Goal: Information Seeking & Learning: Learn about a topic

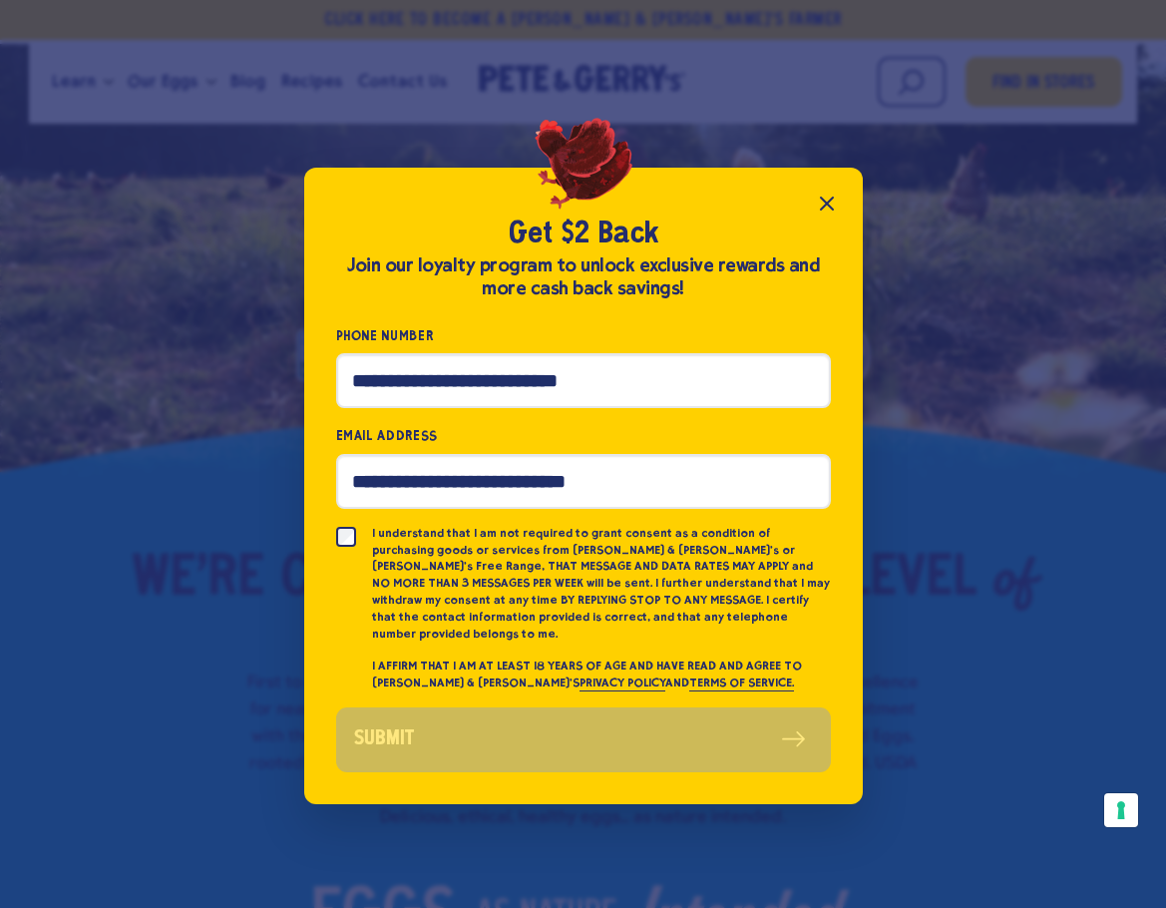
click at [823, 210] on icon "Close popup" at bounding box center [827, 204] width 12 height 12
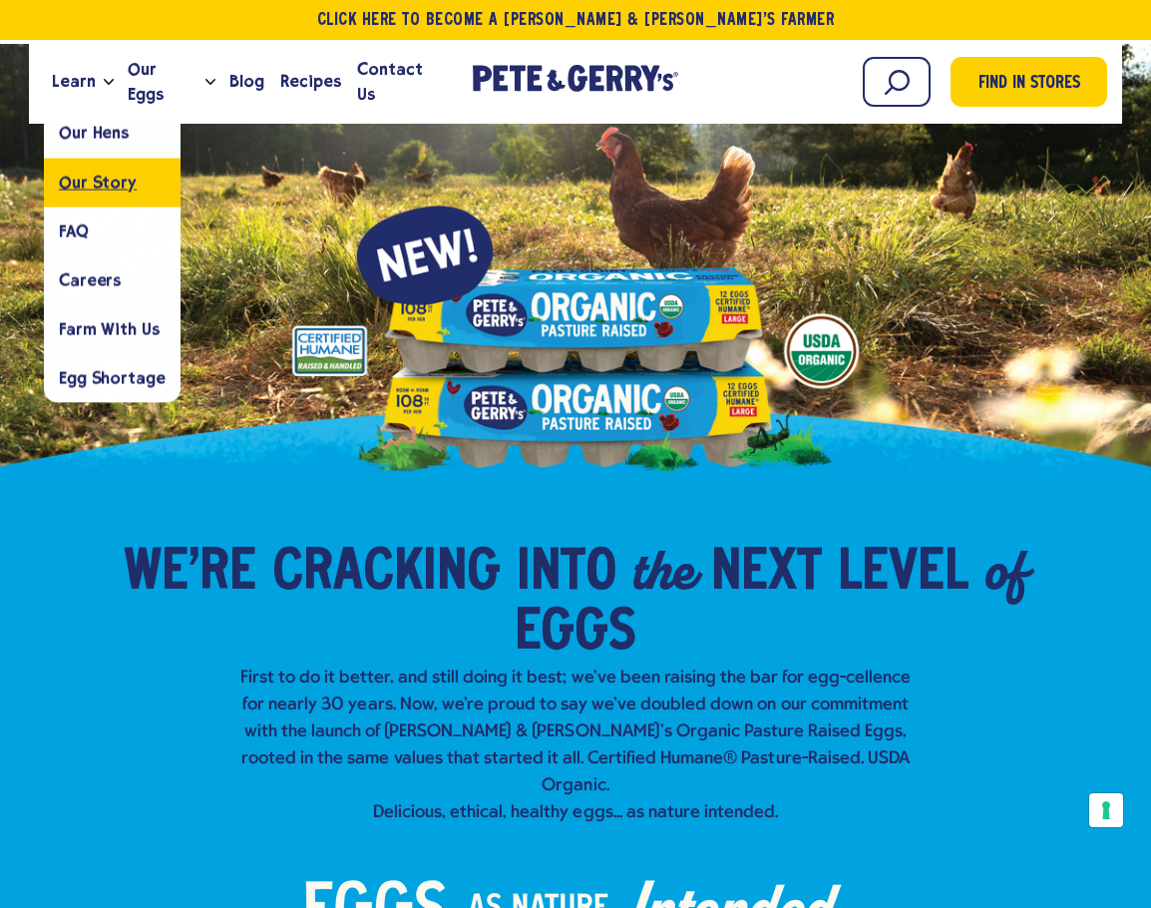
click at [107, 194] on link "Our Story" at bounding box center [112, 182] width 137 height 49
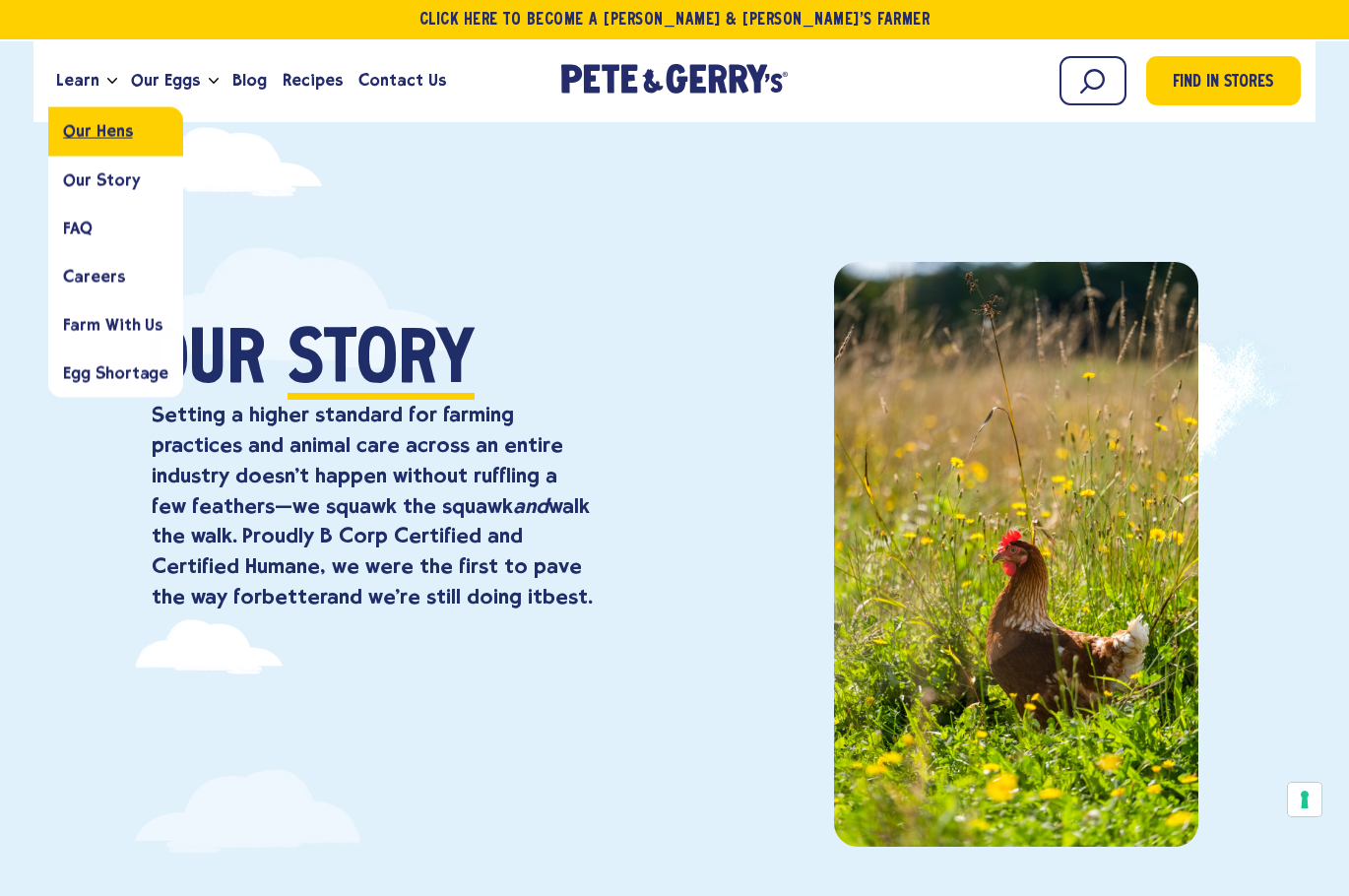
click at [94, 126] on span "Our Hens" at bounding box center [98, 131] width 69 height 19
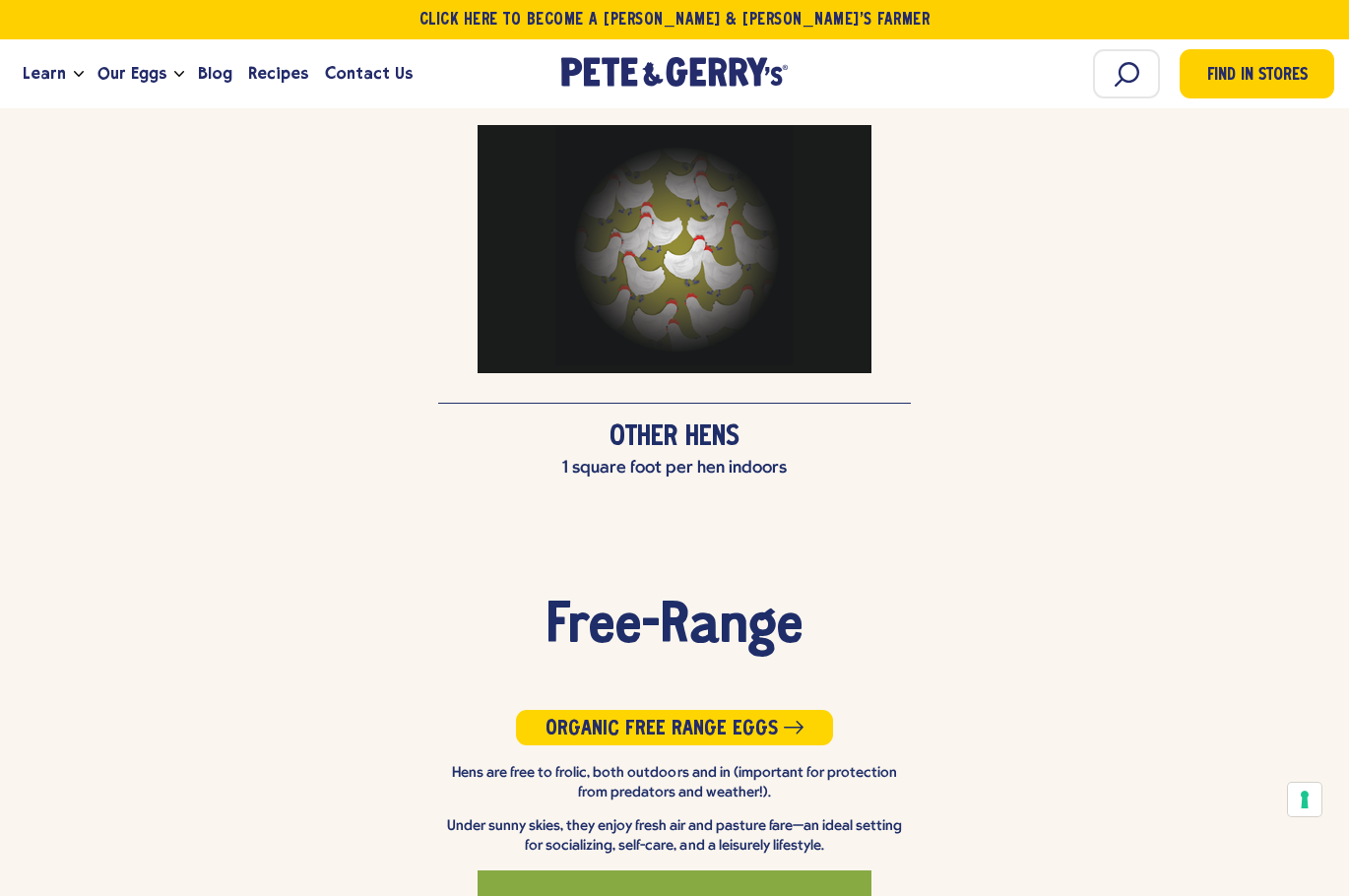
scroll to position [3348, 0]
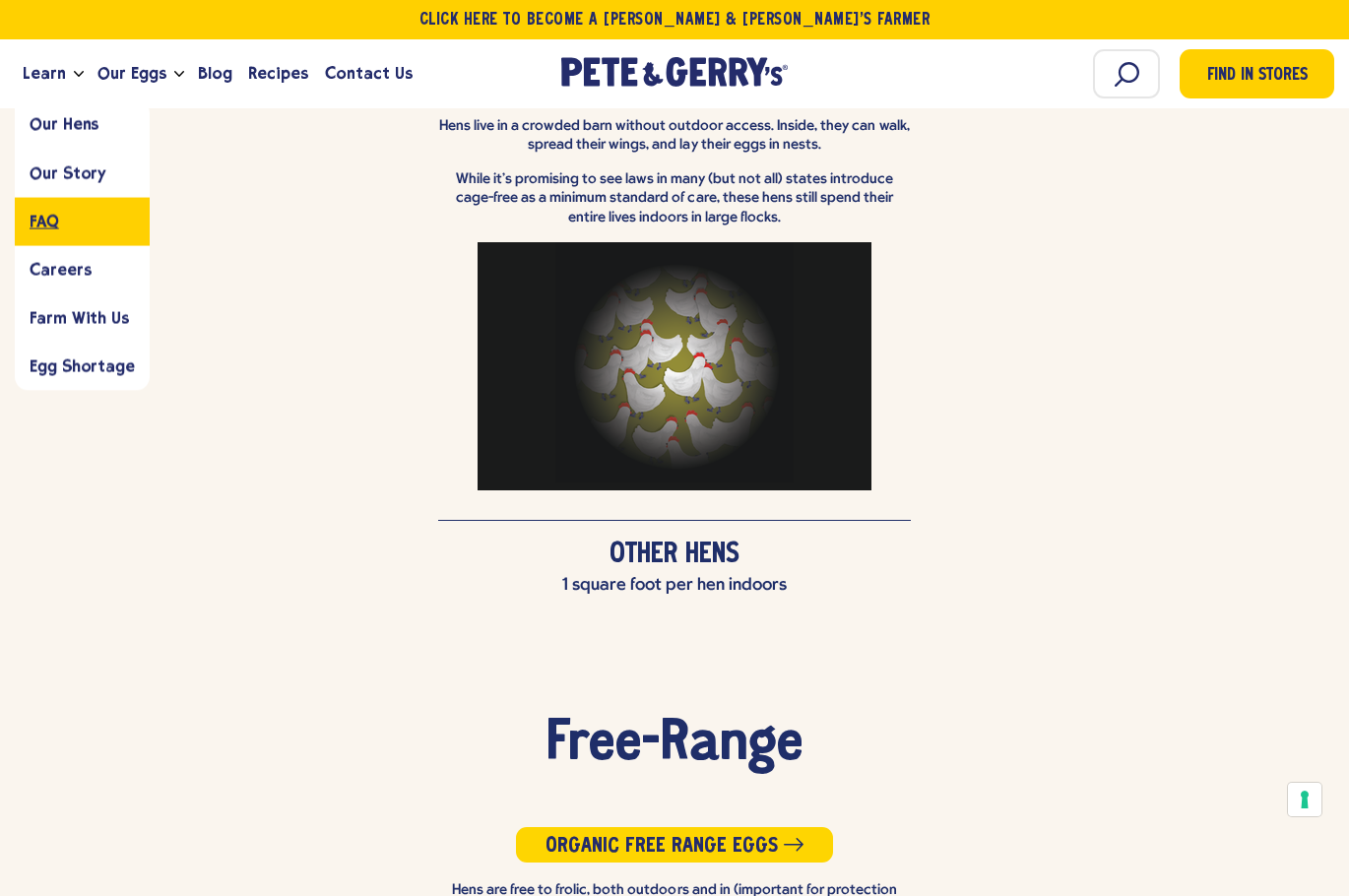
click at [52, 218] on span "FAQ" at bounding box center [44, 221] width 30 height 19
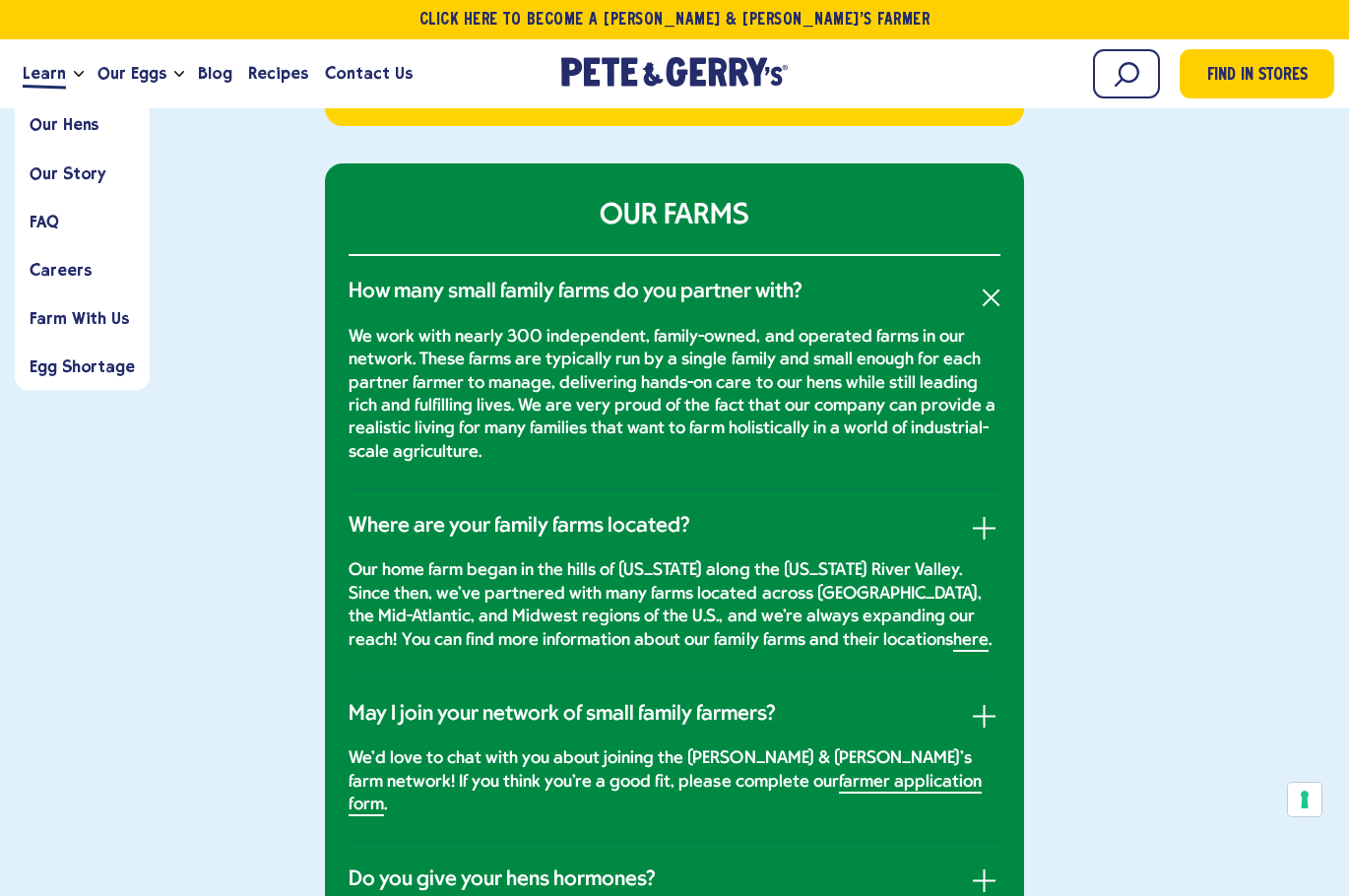
scroll to position [1772, 0]
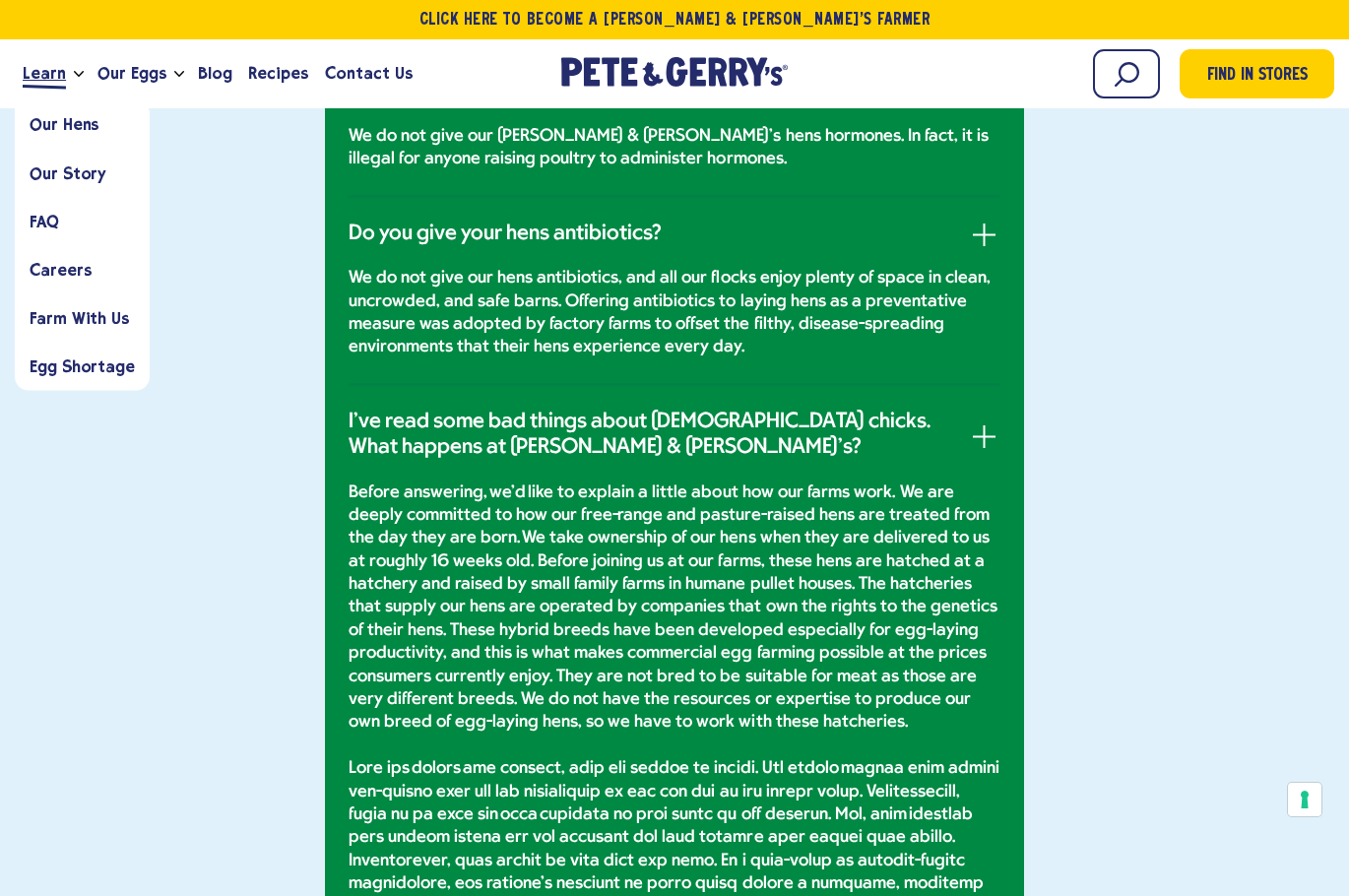
click at [53, 82] on span "Learn" at bounding box center [44, 73] width 43 height 25
click at [64, 278] on span "Careers" at bounding box center [60, 268] width 61 height 19
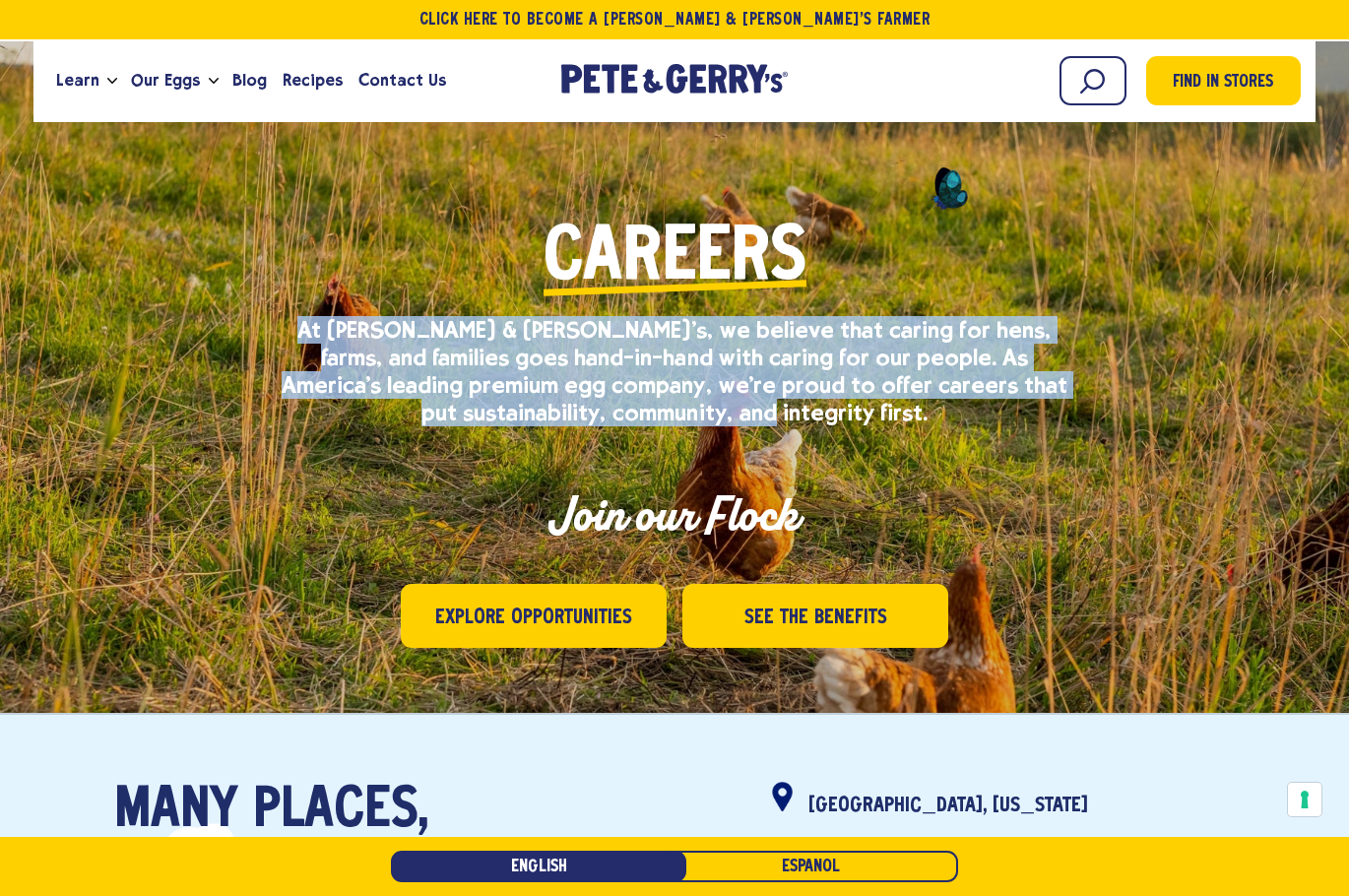
drag, startPoint x: 782, startPoint y: 415, endPoint x: 287, endPoint y: 327, distance: 502.8
click at [287, 327] on p "At Pete & Gerry's, we believe that caring for hens, farms, and families goes ha…" at bounding box center [674, 371] width 787 height 111
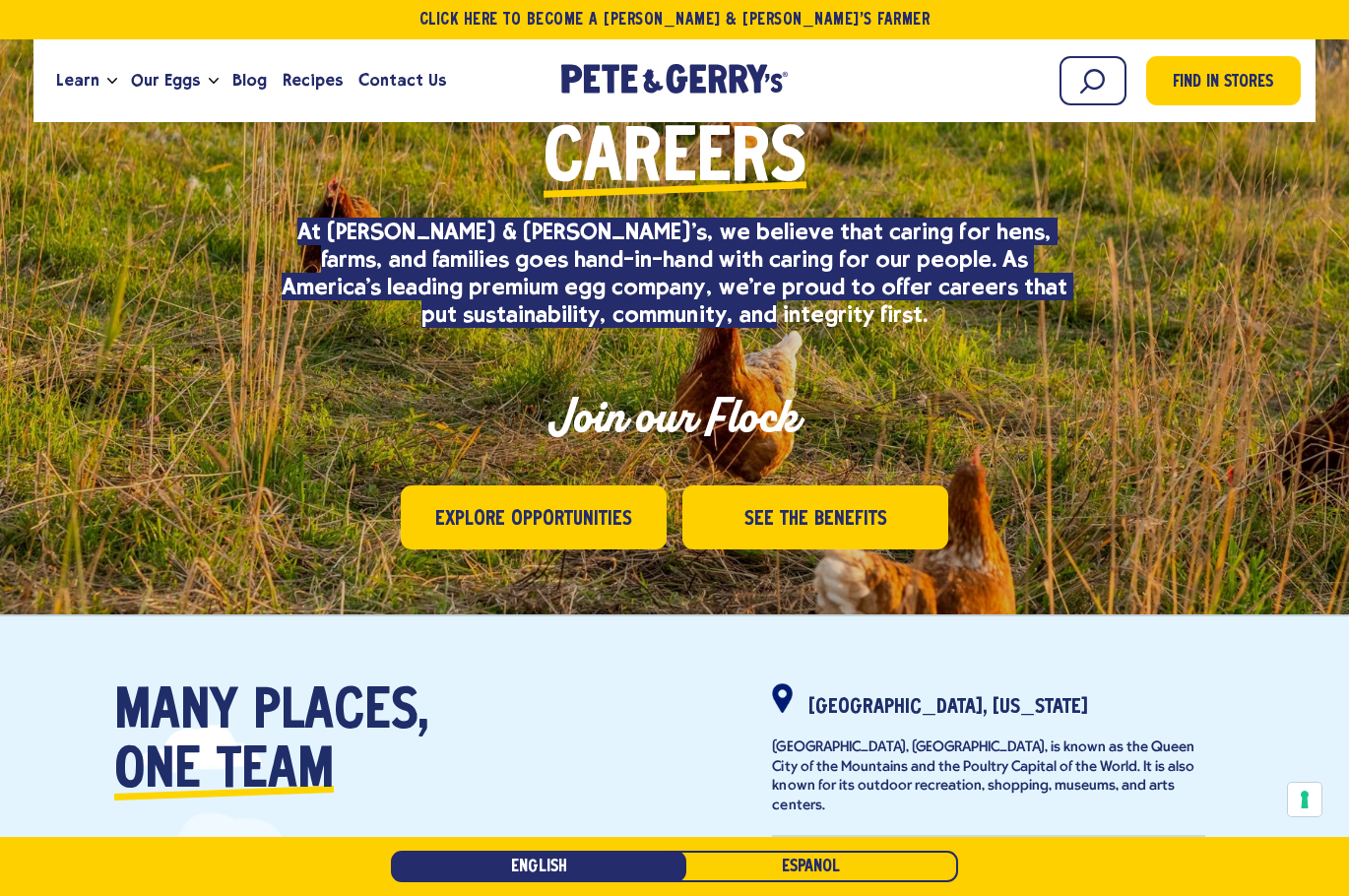
scroll to position [394, 0]
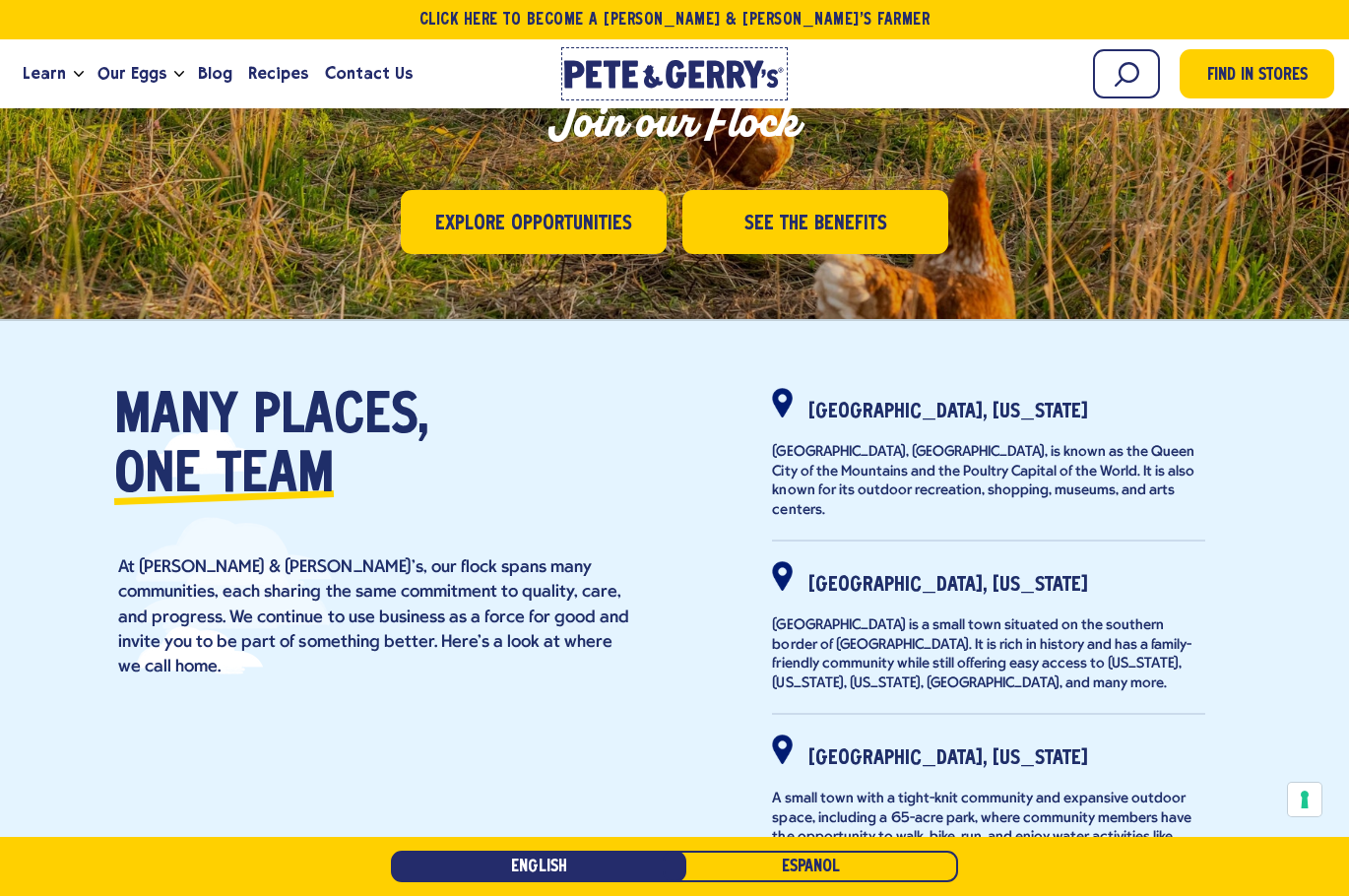
click at [629, 63] on icon at bounding box center [631, 74] width 16 height 28
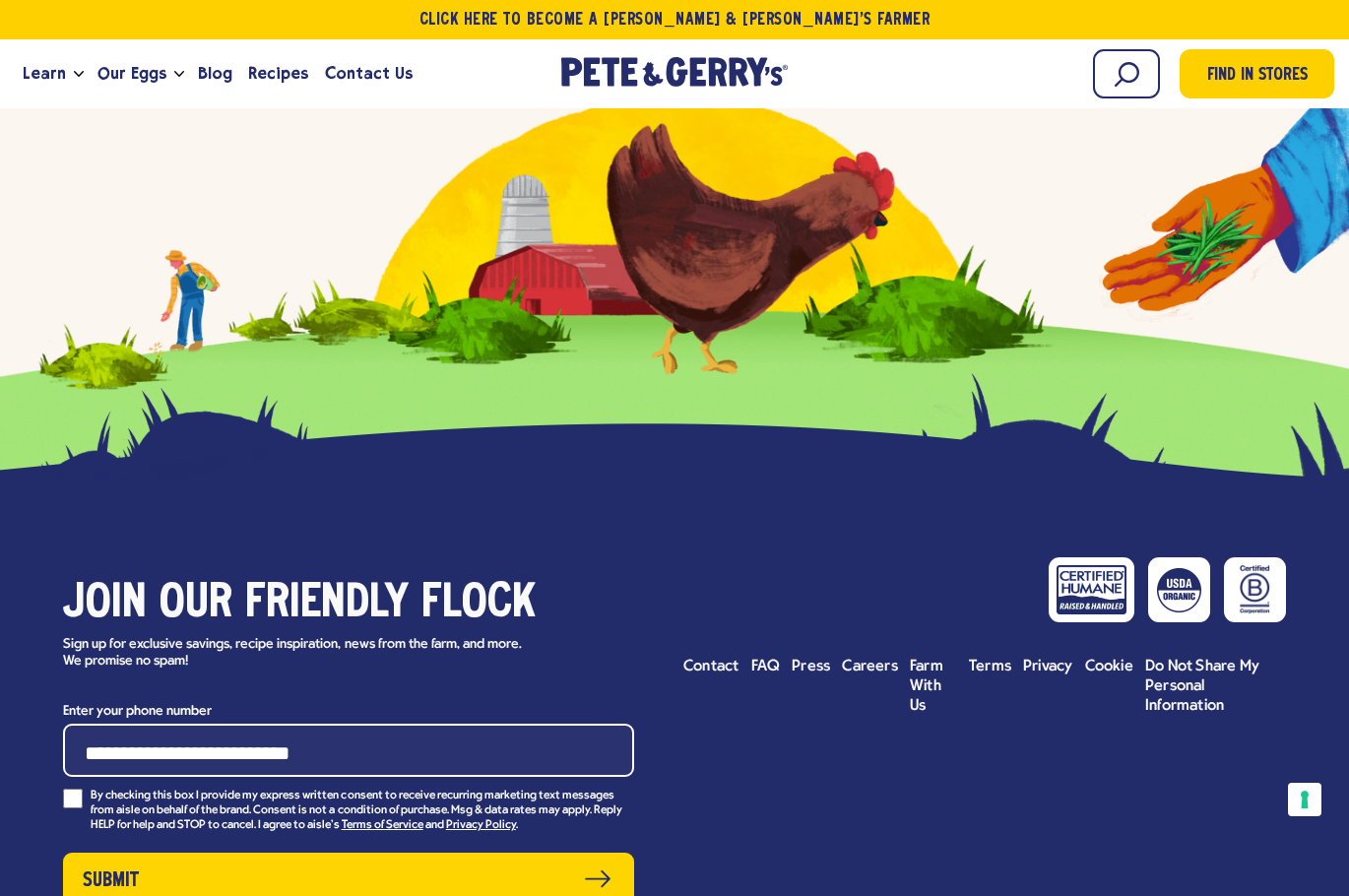
scroll to position [9449, 0]
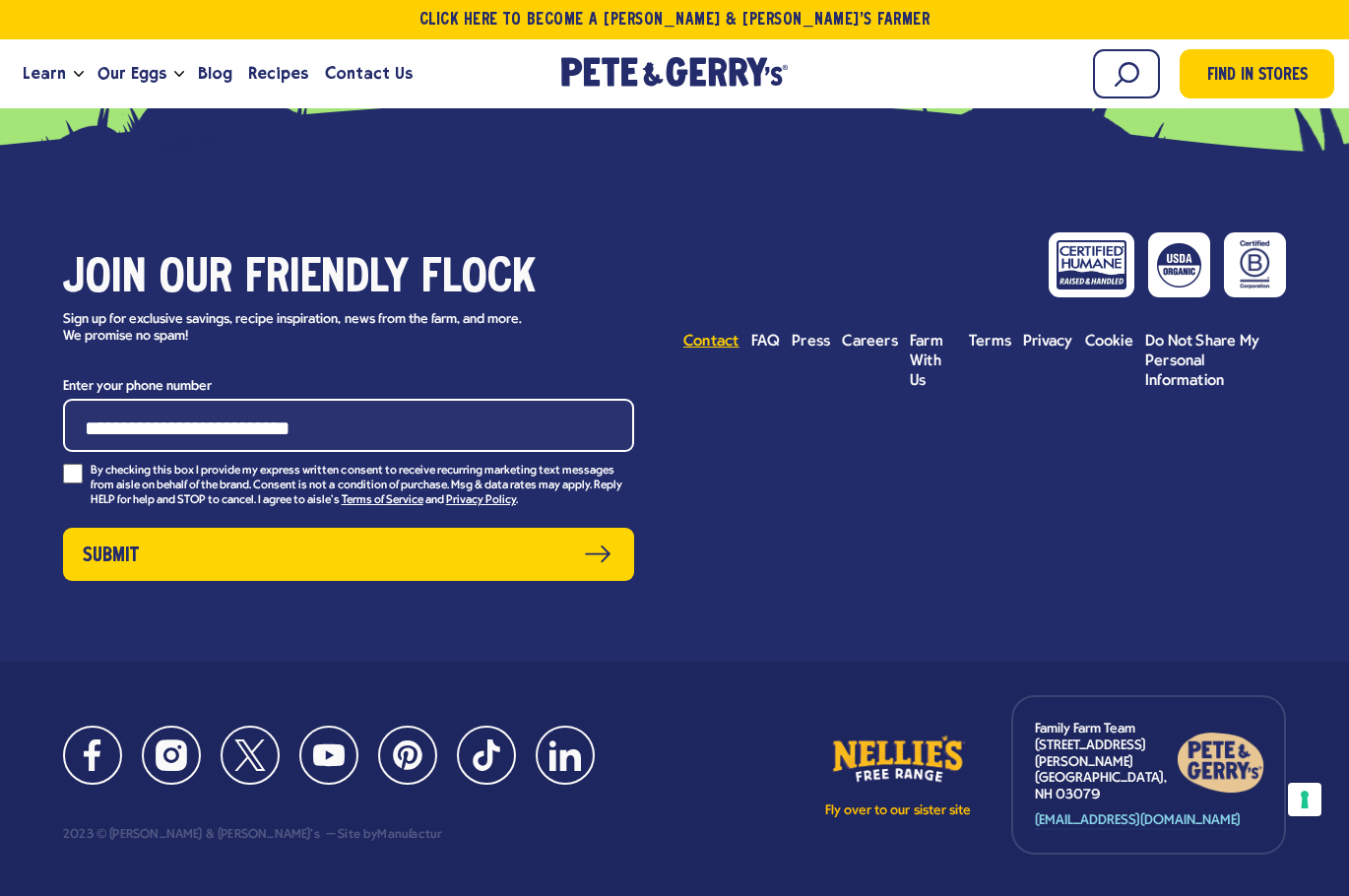
click at [732, 334] on span "Contact" at bounding box center [711, 341] width 56 height 16
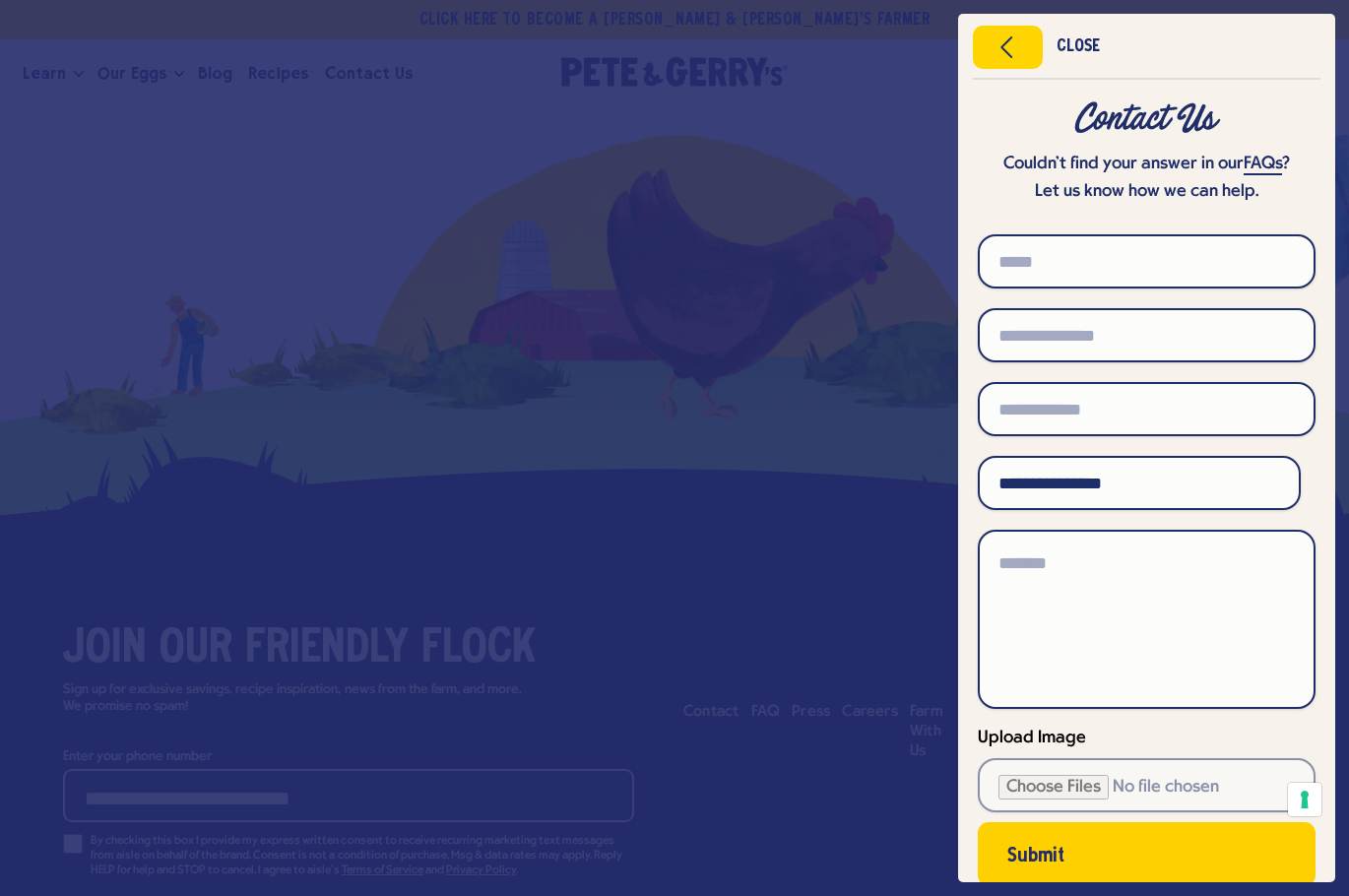
scroll to position [8903, 0]
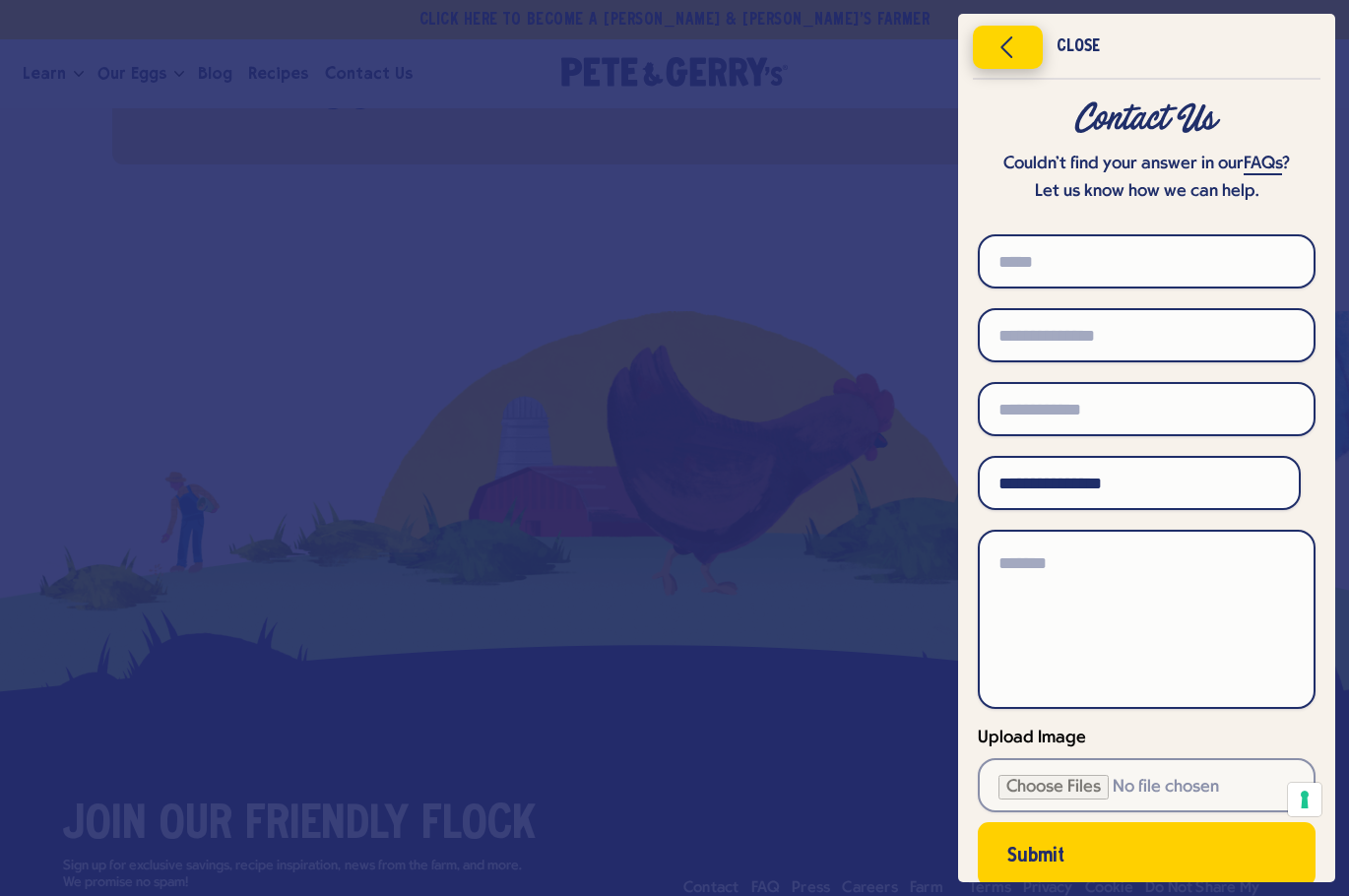
drag, startPoint x: 1024, startPoint y: 48, endPoint x: 1018, endPoint y: 68, distance: 20.9
click at [1024, 48] on icon "Close menu" at bounding box center [1008, 47] width 50 height 30
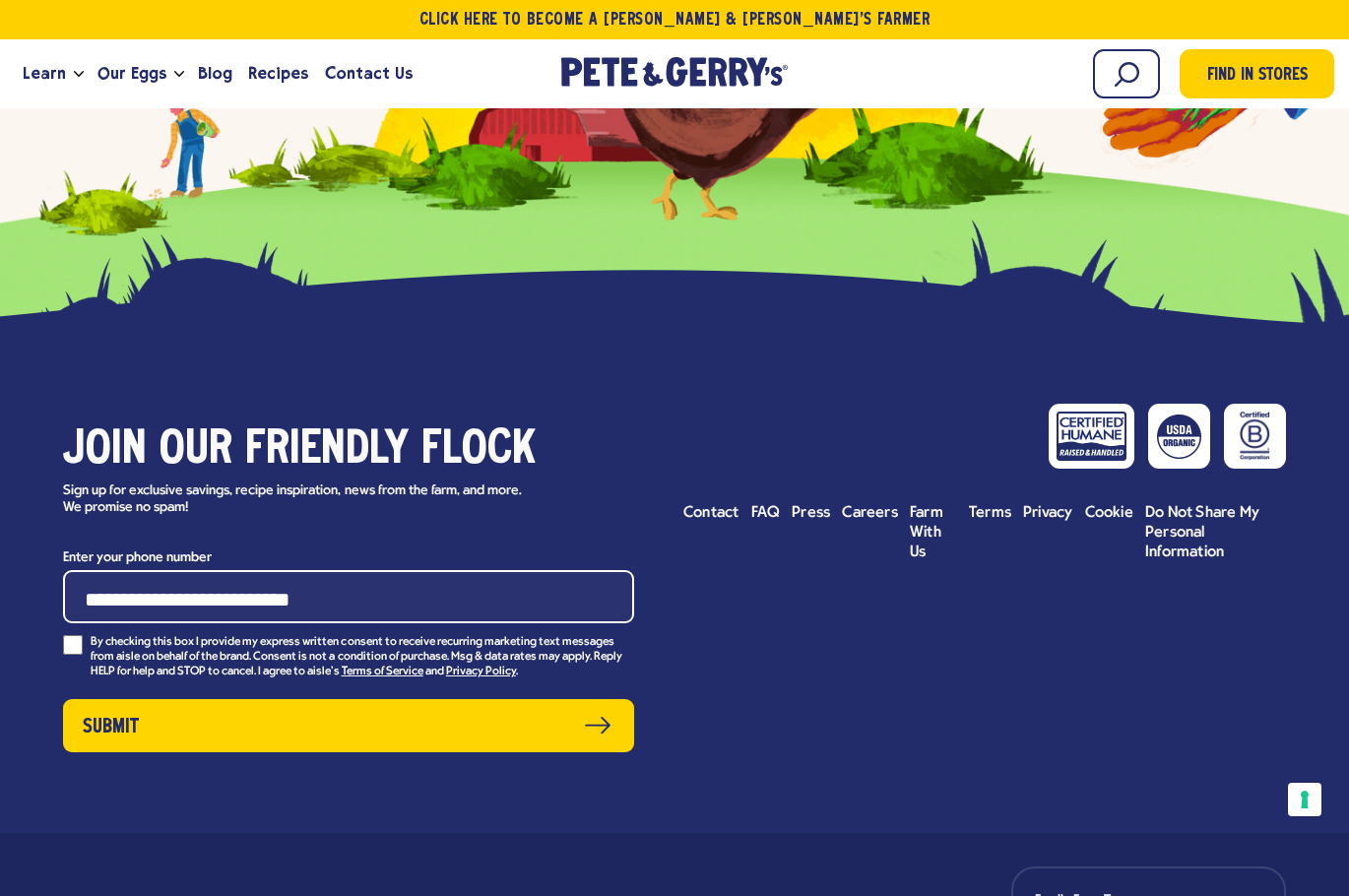
scroll to position [9395, 0]
